Goal: Navigation & Orientation: Find specific page/section

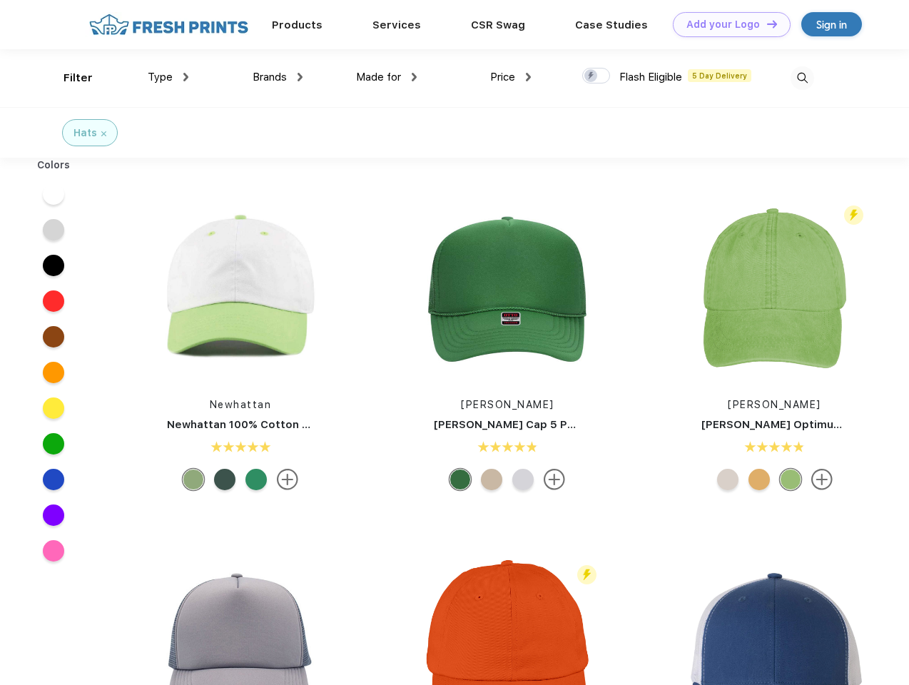
scroll to position [1, 0]
click at [726, 24] on link "Add your Logo Design Tool" at bounding box center [732, 24] width 118 height 25
click at [0, 0] on div "Design Tool" at bounding box center [0, 0] width 0 height 0
click at [765, 24] on link "Add your Logo Design Tool" at bounding box center [732, 24] width 118 height 25
click at [68, 78] on div "Filter" at bounding box center [77, 78] width 29 height 16
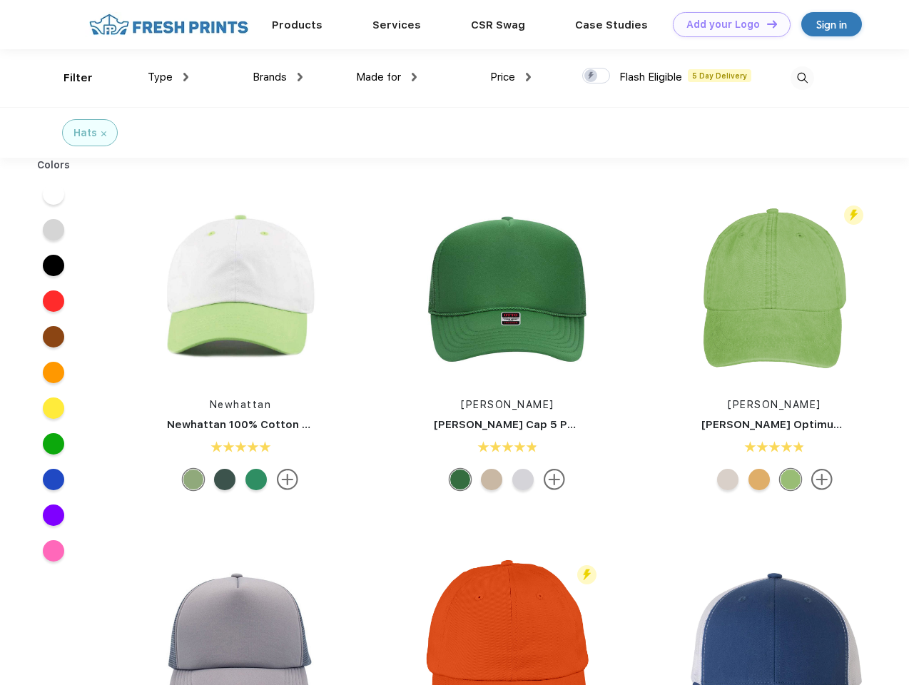
click at [168, 77] on span "Type" at bounding box center [160, 77] width 25 height 13
click at [277, 77] on span "Brands" at bounding box center [269, 77] width 34 height 13
click at [387, 77] on span "Made for" at bounding box center [378, 77] width 45 height 13
click at [511, 77] on span "Price" at bounding box center [502, 77] width 25 height 13
click at [596, 76] on div at bounding box center [596, 76] width 28 height 16
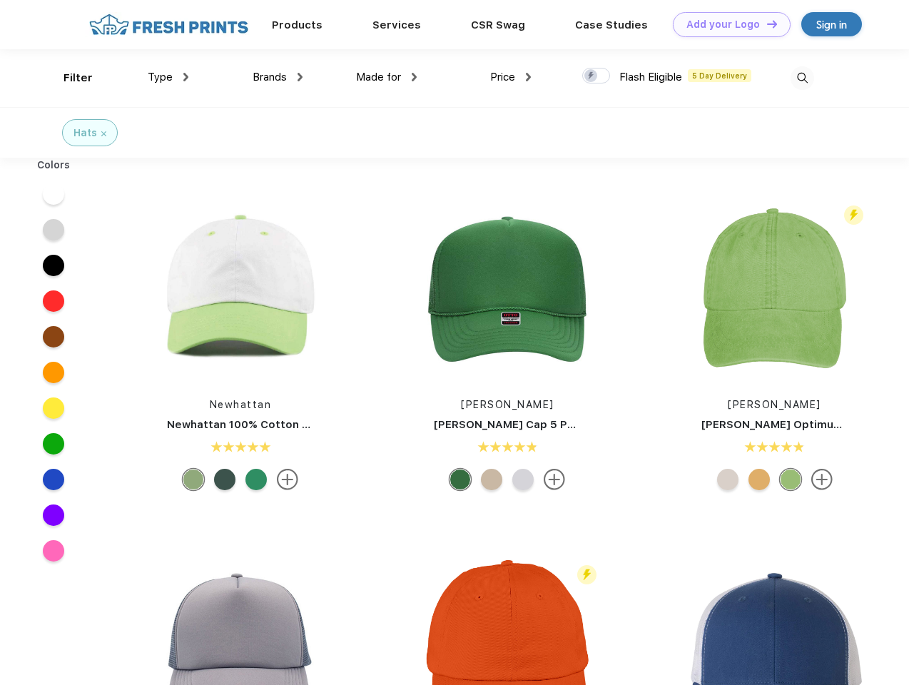
click at [591, 76] on input "checkbox" at bounding box center [586, 71] width 9 height 9
click at [802, 78] on img at bounding box center [802, 78] width 24 height 24
